Goal: Task Accomplishment & Management: Manage account settings

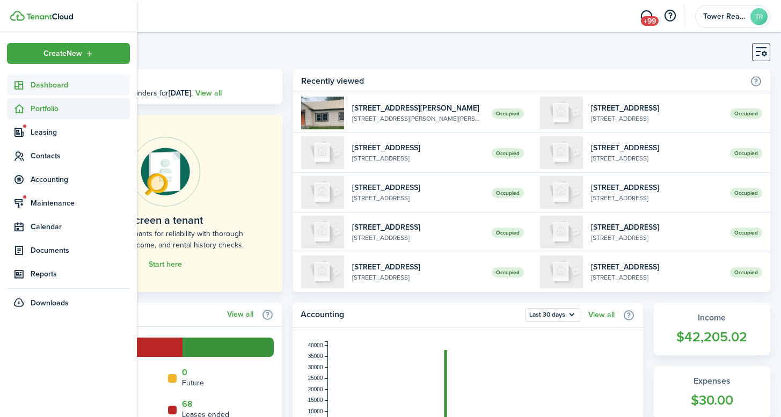
click at [32, 107] on span "Portfolio" at bounding box center [80, 108] width 99 height 11
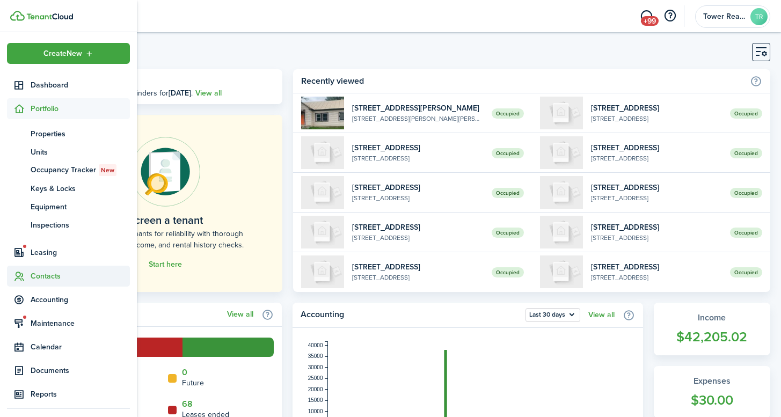
click at [53, 282] on span "Contacts" at bounding box center [68, 276] width 123 height 21
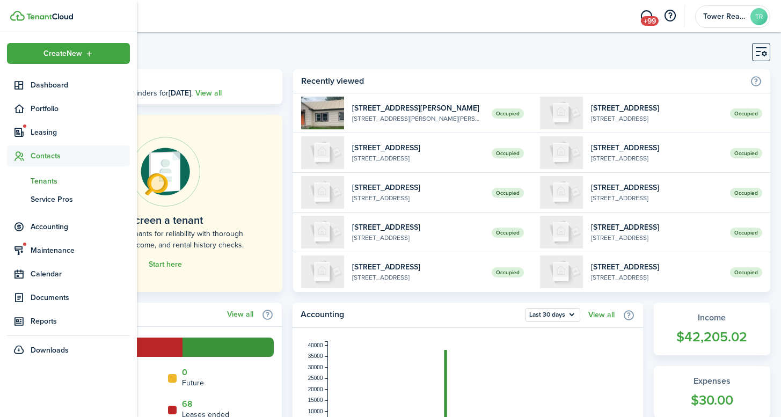
click at [50, 178] on span "Tenants" at bounding box center [80, 180] width 99 height 11
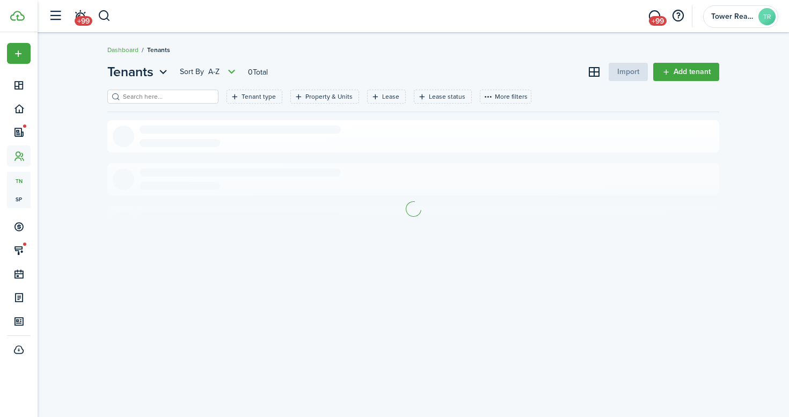
click at [150, 98] on input "search" at bounding box center [167, 97] width 94 height 10
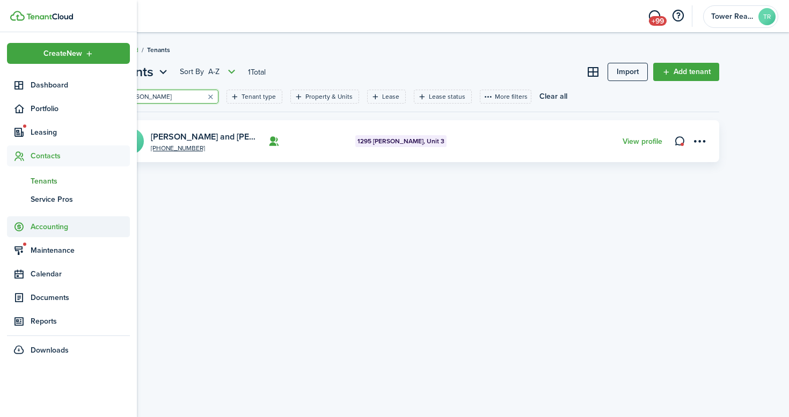
type input "[PERSON_NAME]"
click at [57, 225] on span "Accounting" at bounding box center [80, 226] width 99 height 11
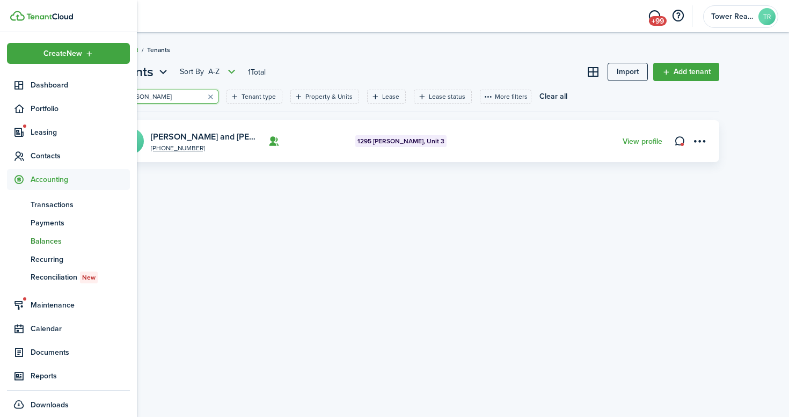
click at [55, 238] on span "Balances" at bounding box center [80, 241] width 99 height 11
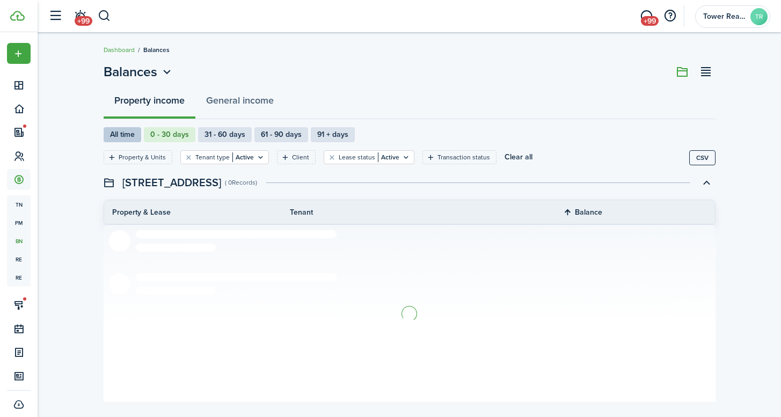
click at [126, 134] on label "All time" at bounding box center [123, 134] width 38 height 15
radio input "true"
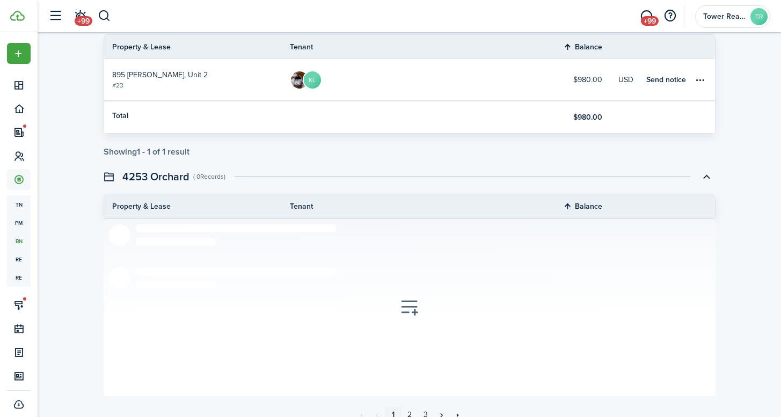
scroll to position [1928, 0]
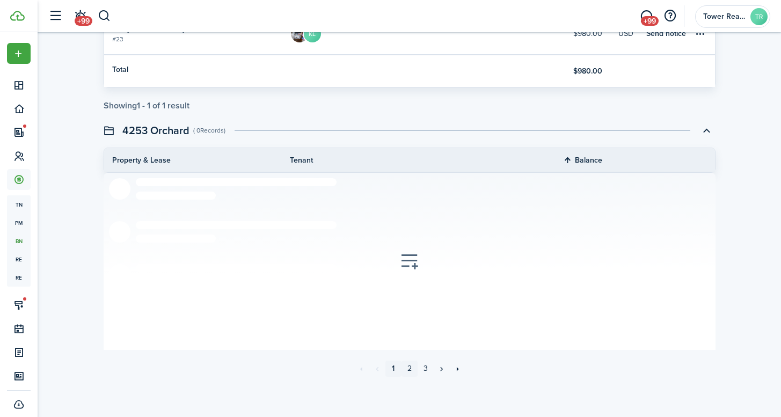
click at [411, 367] on link "2" at bounding box center [409, 369] width 16 height 16
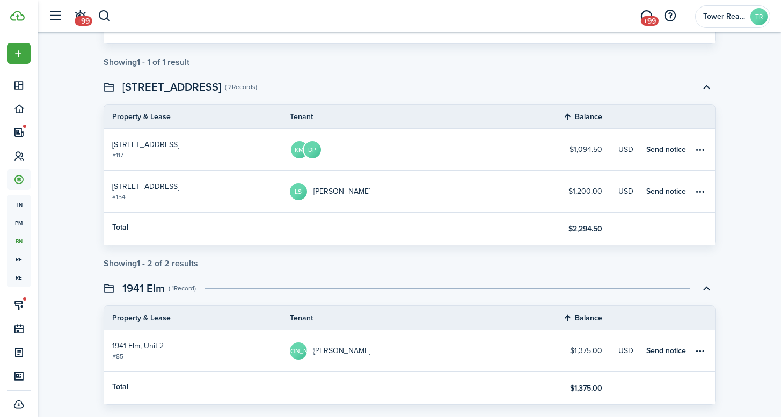
scroll to position [661, 0]
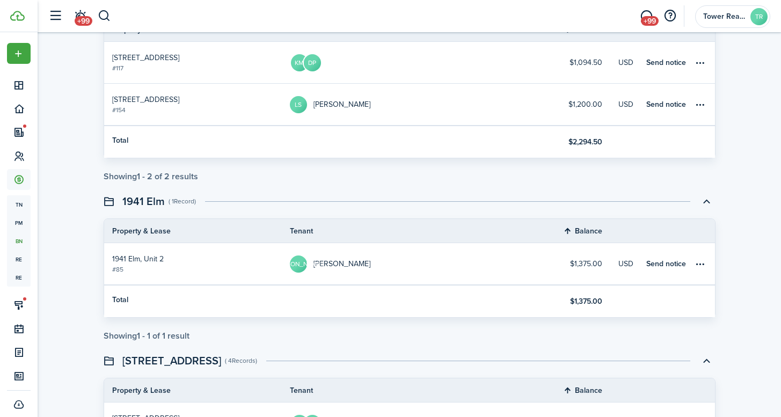
click at [323, 263] on table-profile-info-text "[PERSON_NAME]" at bounding box center [341, 264] width 57 height 9
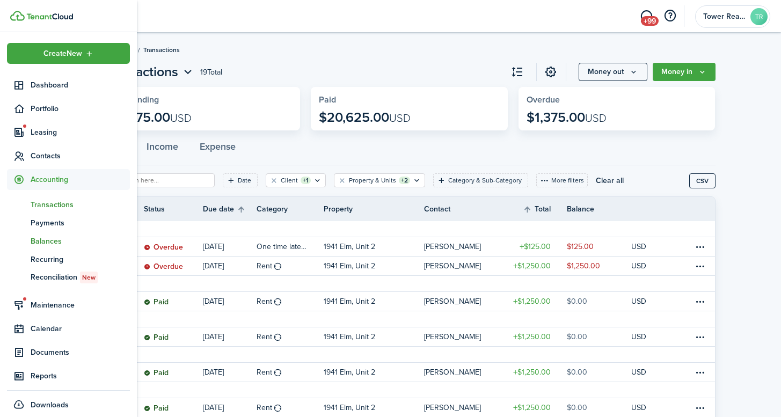
click at [52, 243] on span "Balances" at bounding box center [80, 241] width 99 height 11
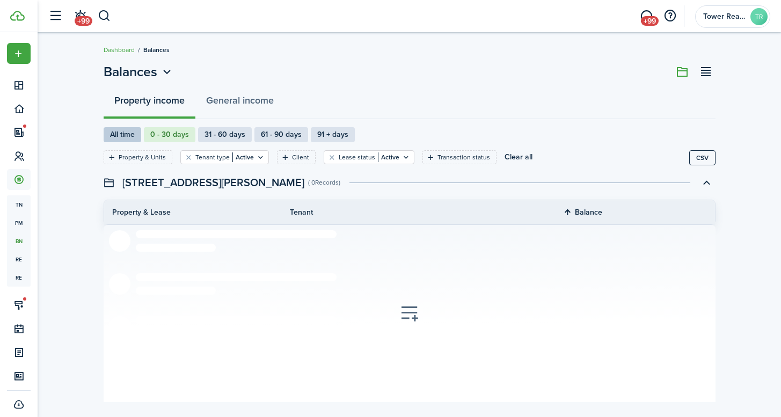
click at [120, 135] on label "All time" at bounding box center [123, 134] width 38 height 15
radio input "true"
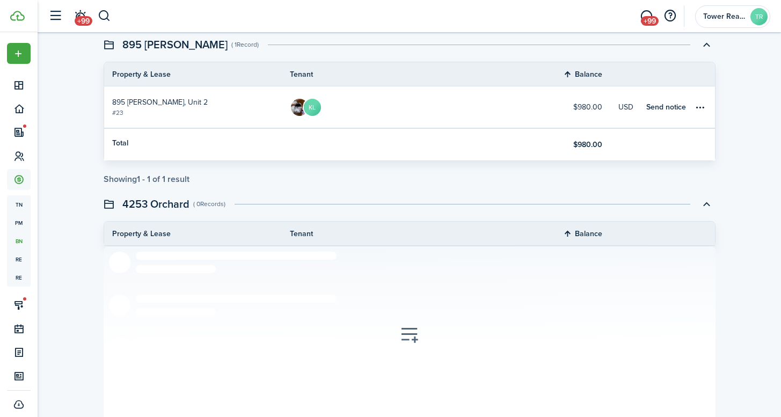
scroll to position [1928, 0]
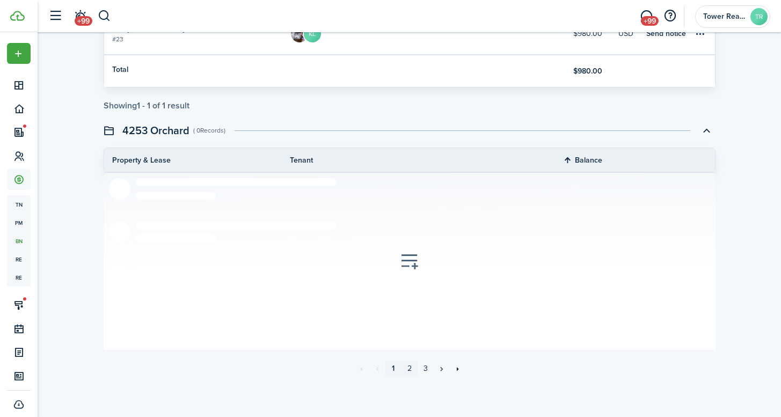
click at [407, 366] on link "2" at bounding box center [409, 369] width 16 height 16
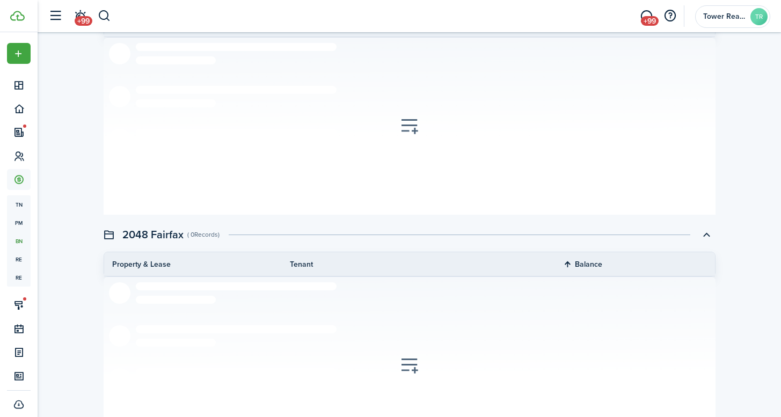
scroll to position [1814, 0]
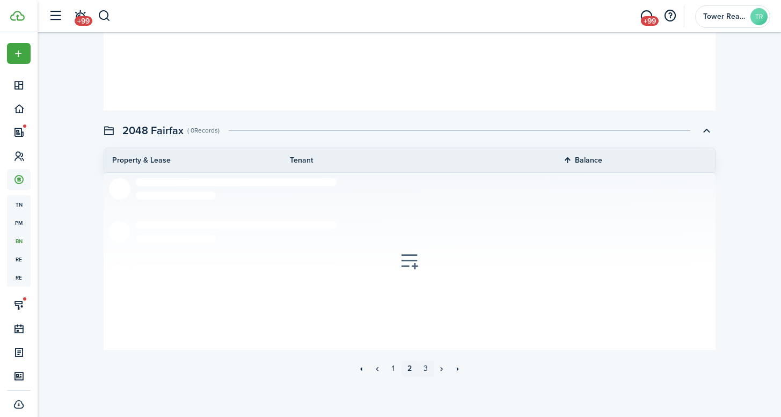
click at [422, 367] on link "3" at bounding box center [426, 369] width 16 height 16
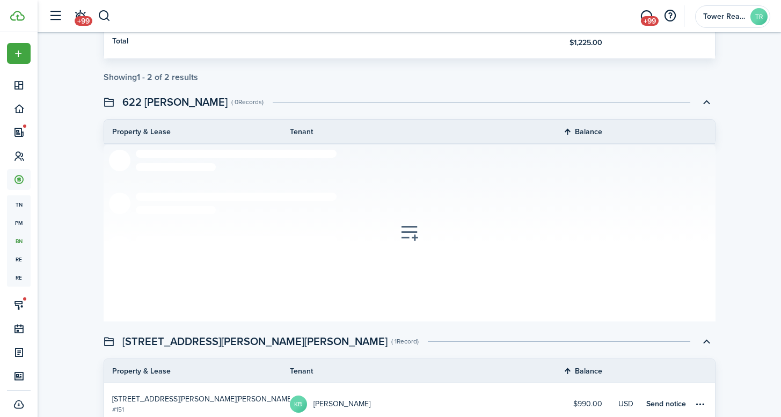
scroll to position [811, 0]
